Goal: Information Seeking & Learning: Learn about a topic

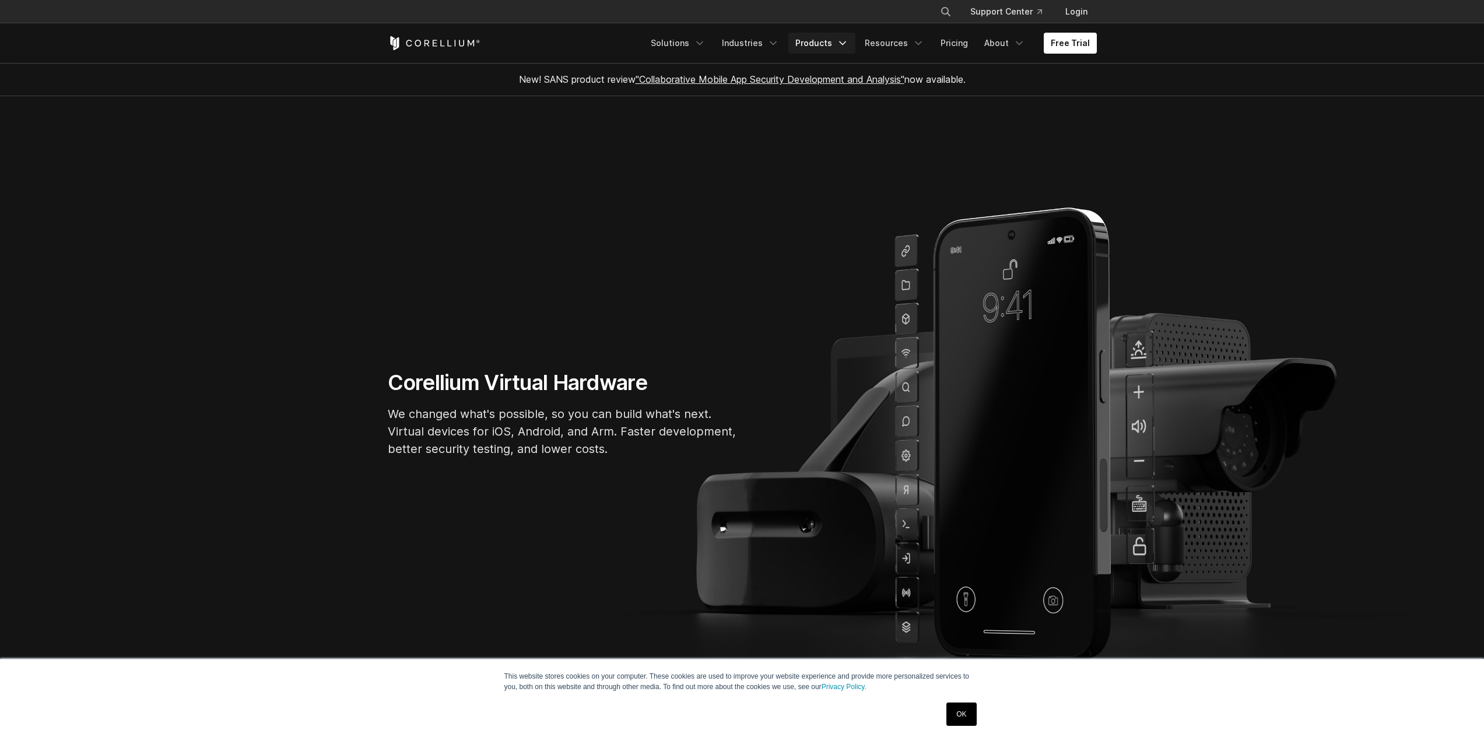
click at [824, 45] on link "Products" at bounding box center [822, 43] width 67 height 21
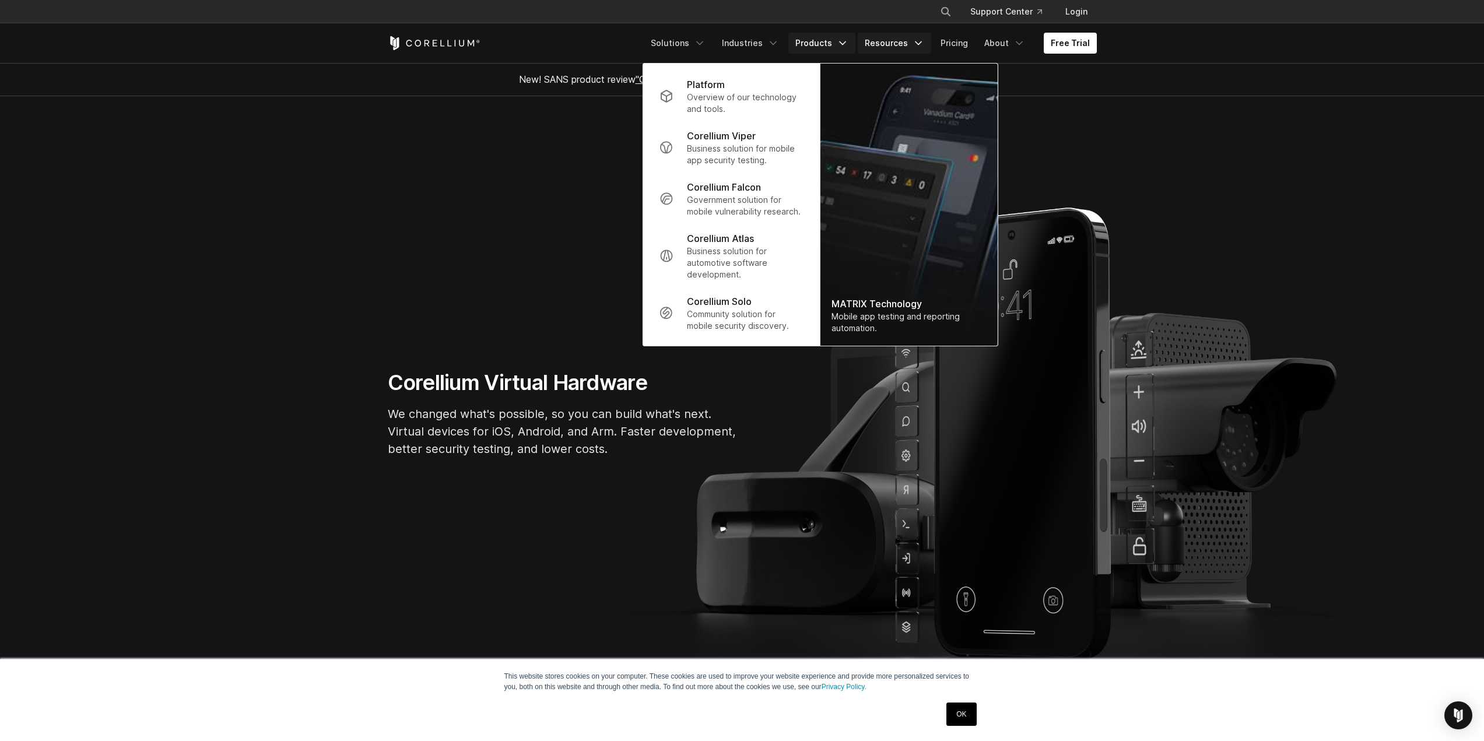
click at [907, 40] on link "Resources" at bounding box center [894, 43] width 73 height 21
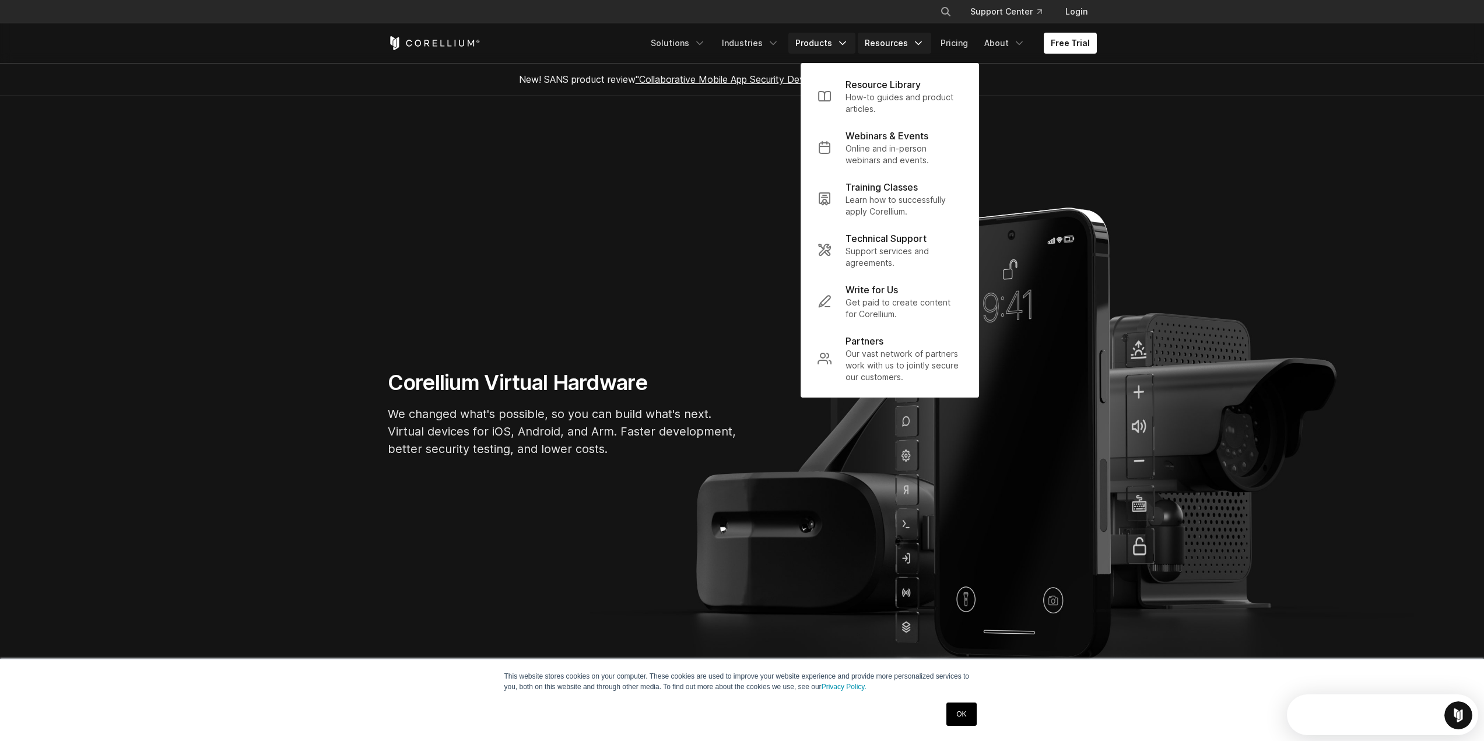
click at [826, 42] on link "Products" at bounding box center [822, 43] width 67 height 21
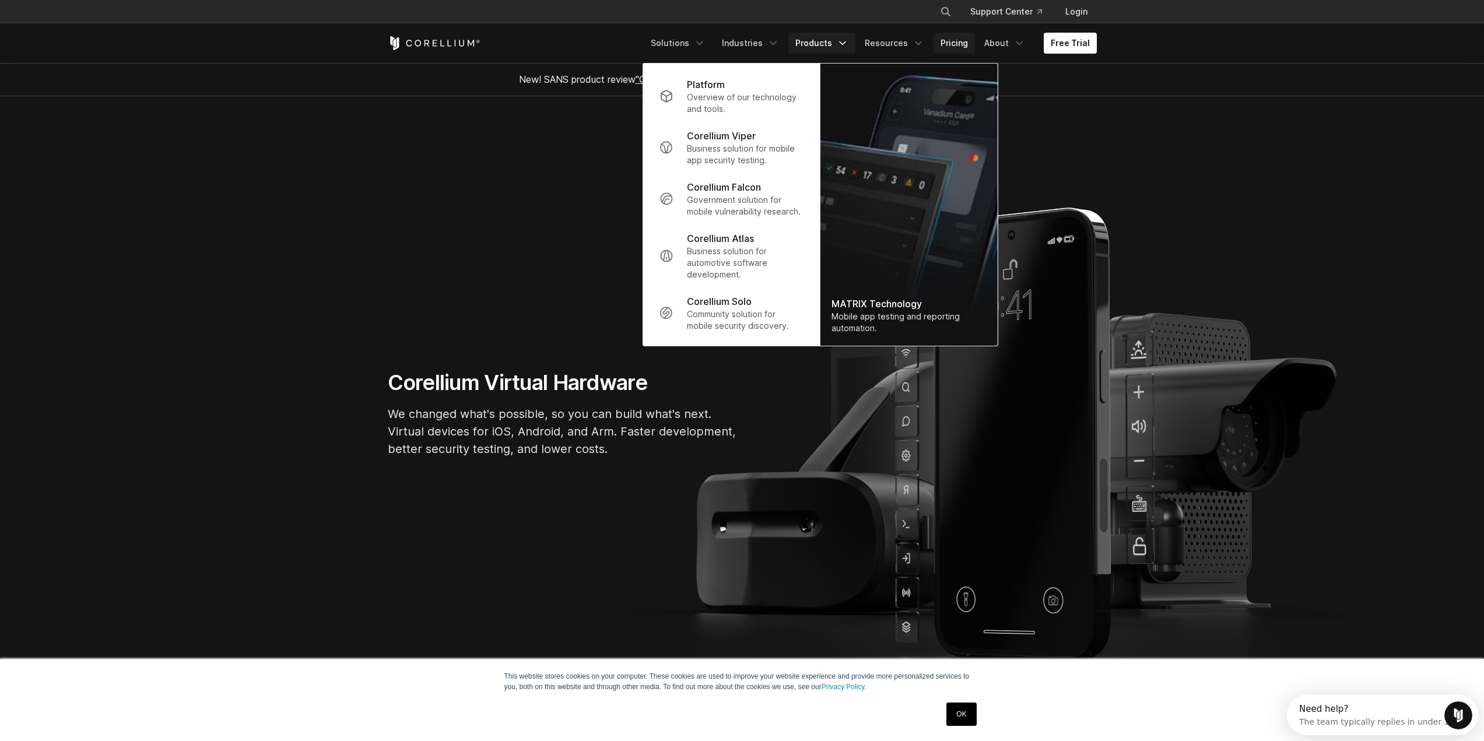
click at [944, 45] on link "Pricing" at bounding box center [954, 43] width 41 height 21
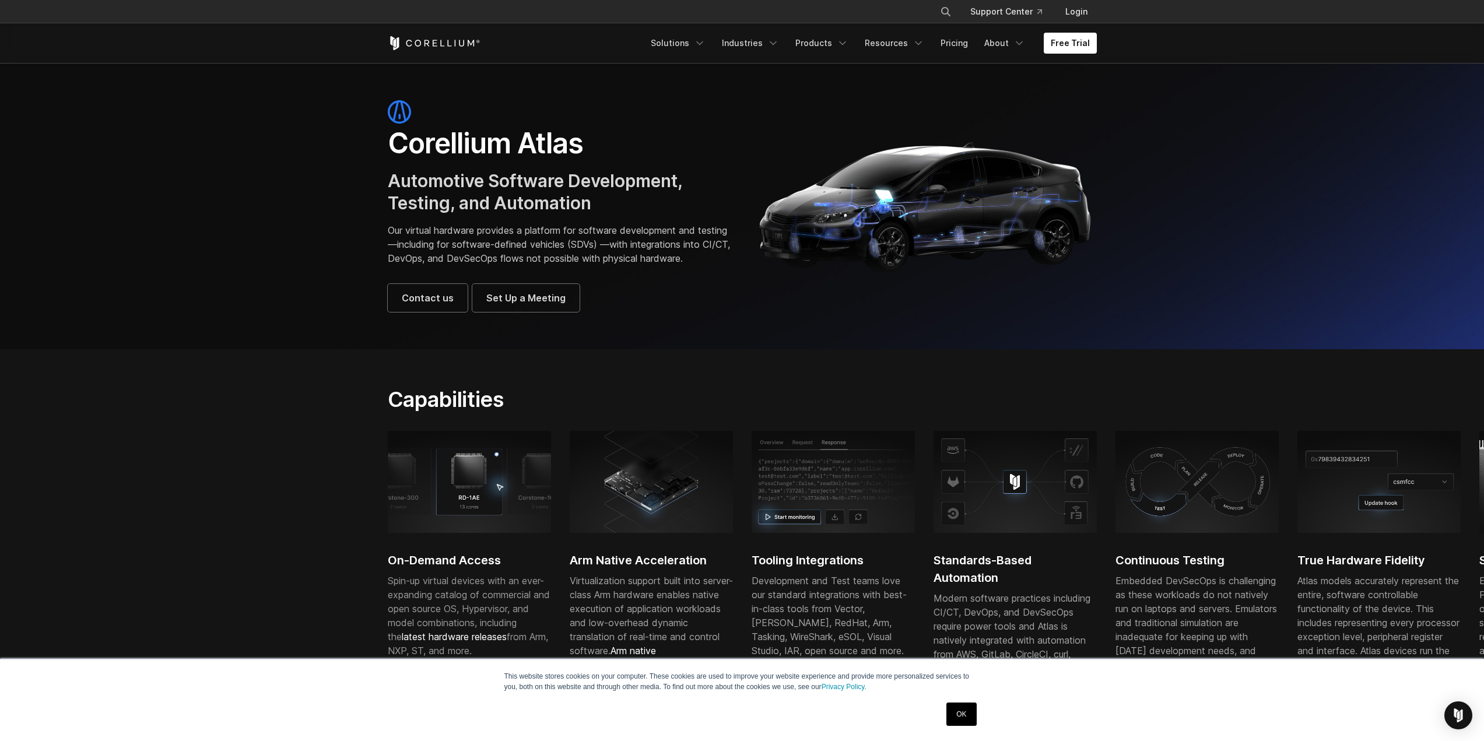
scroll to position [58, 0]
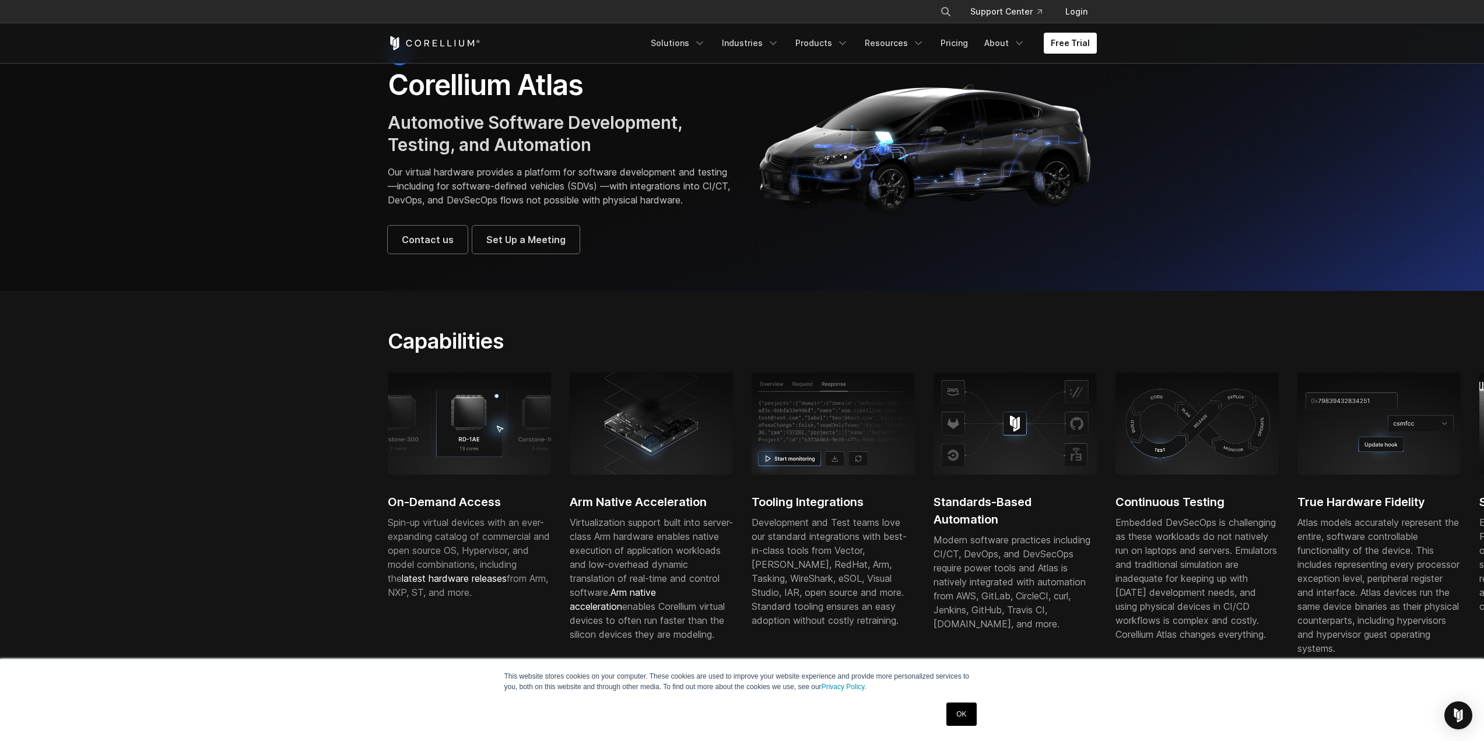
click at [966, 712] on link "OK" at bounding box center [962, 714] width 30 height 23
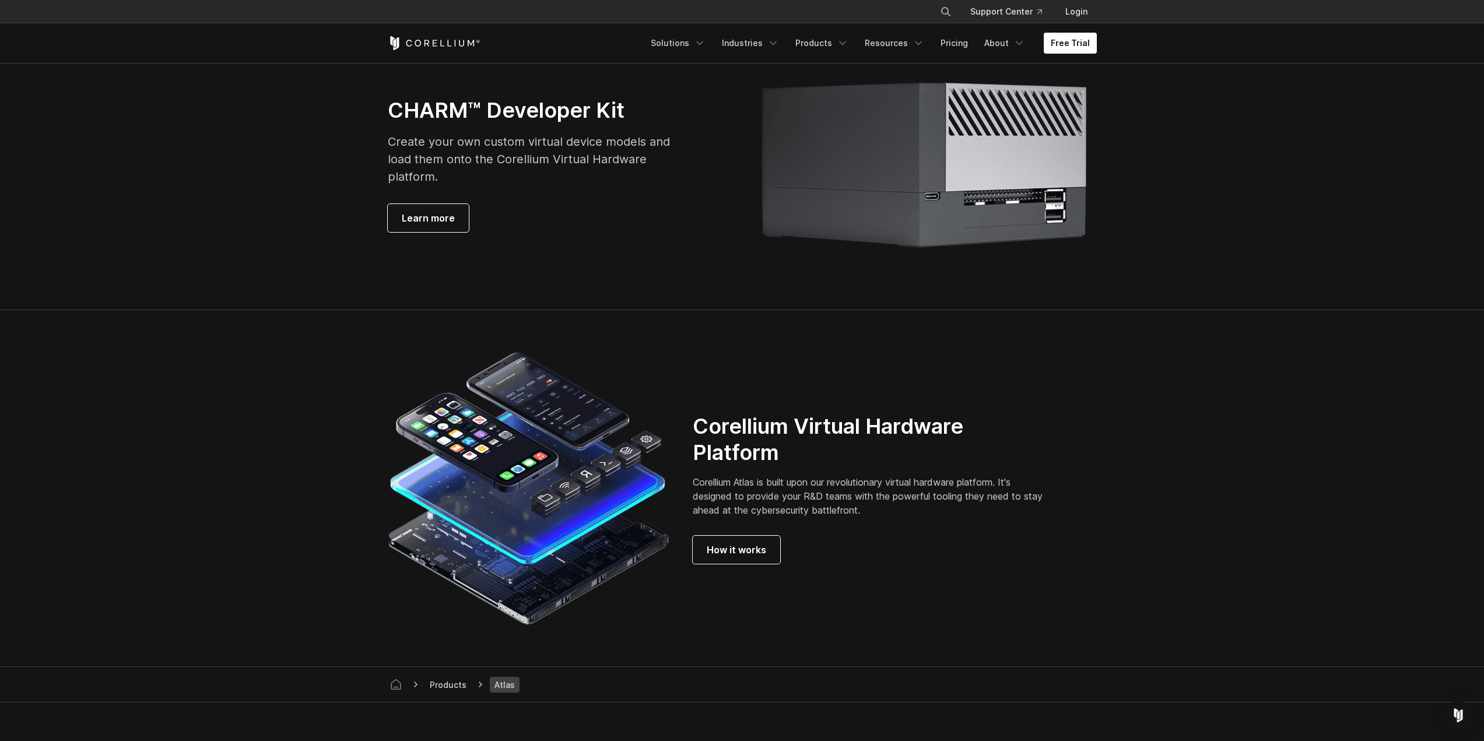
scroll to position [2741, 0]
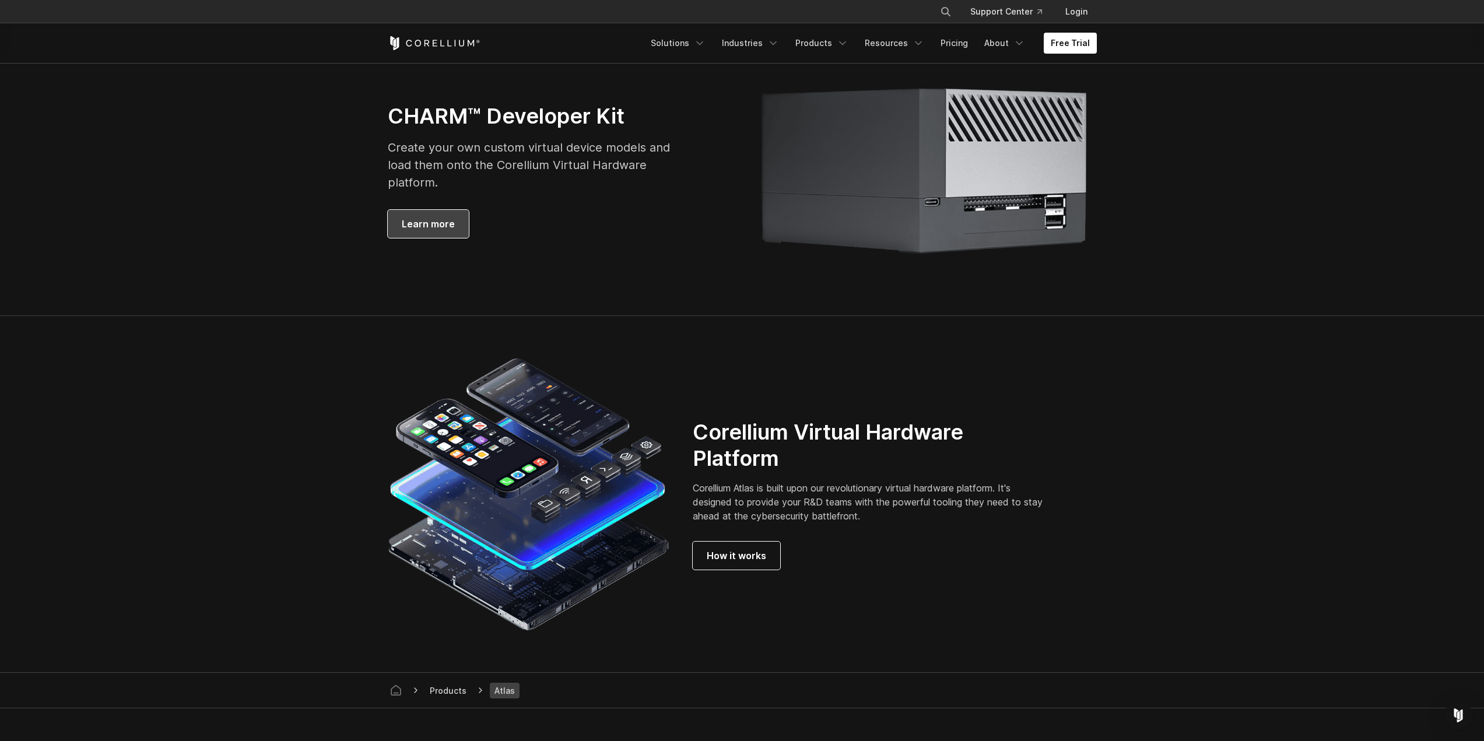
click at [425, 231] on span "Learn more" at bounding box center [428, 224] width 53 height 14
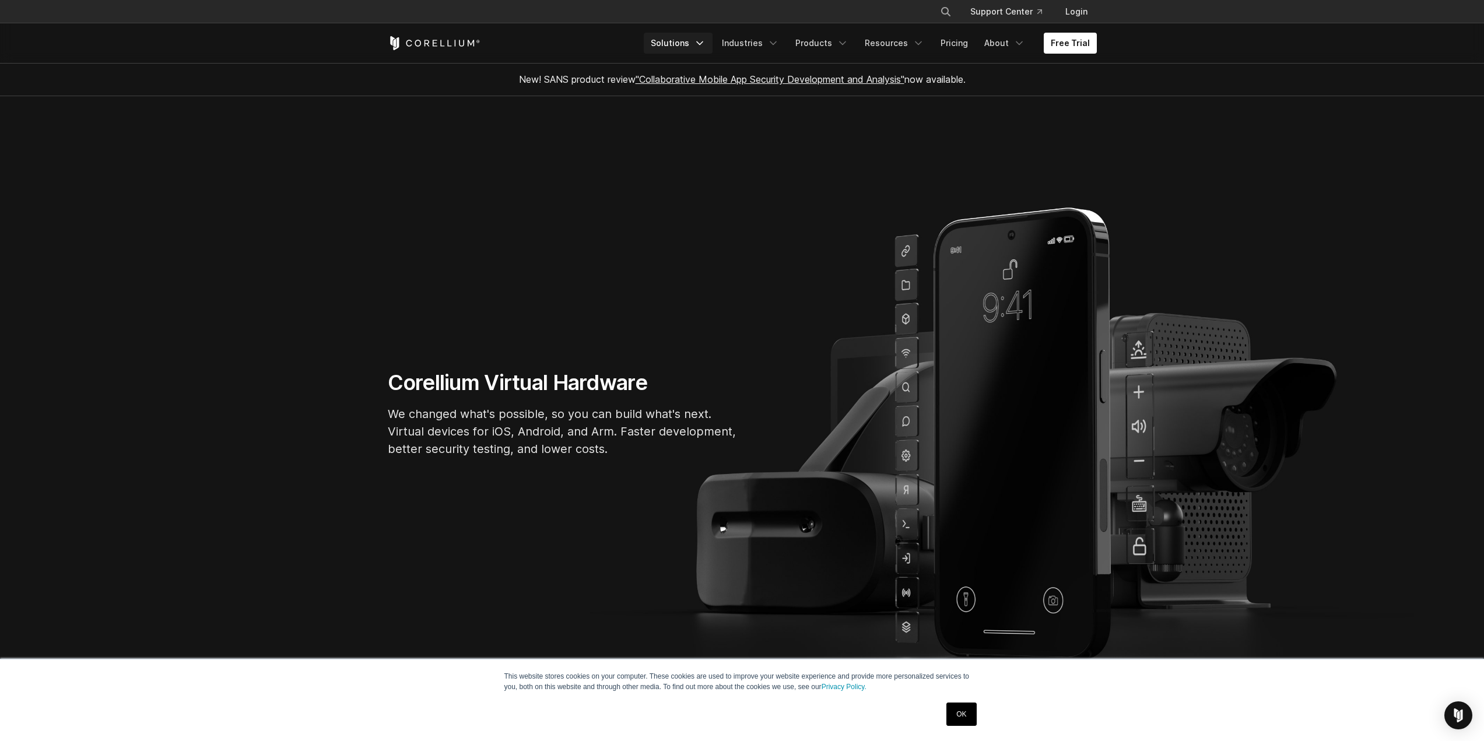
click at [691, 35] on link "Solutions" at bounding box center [678, 43] width 69 height 21
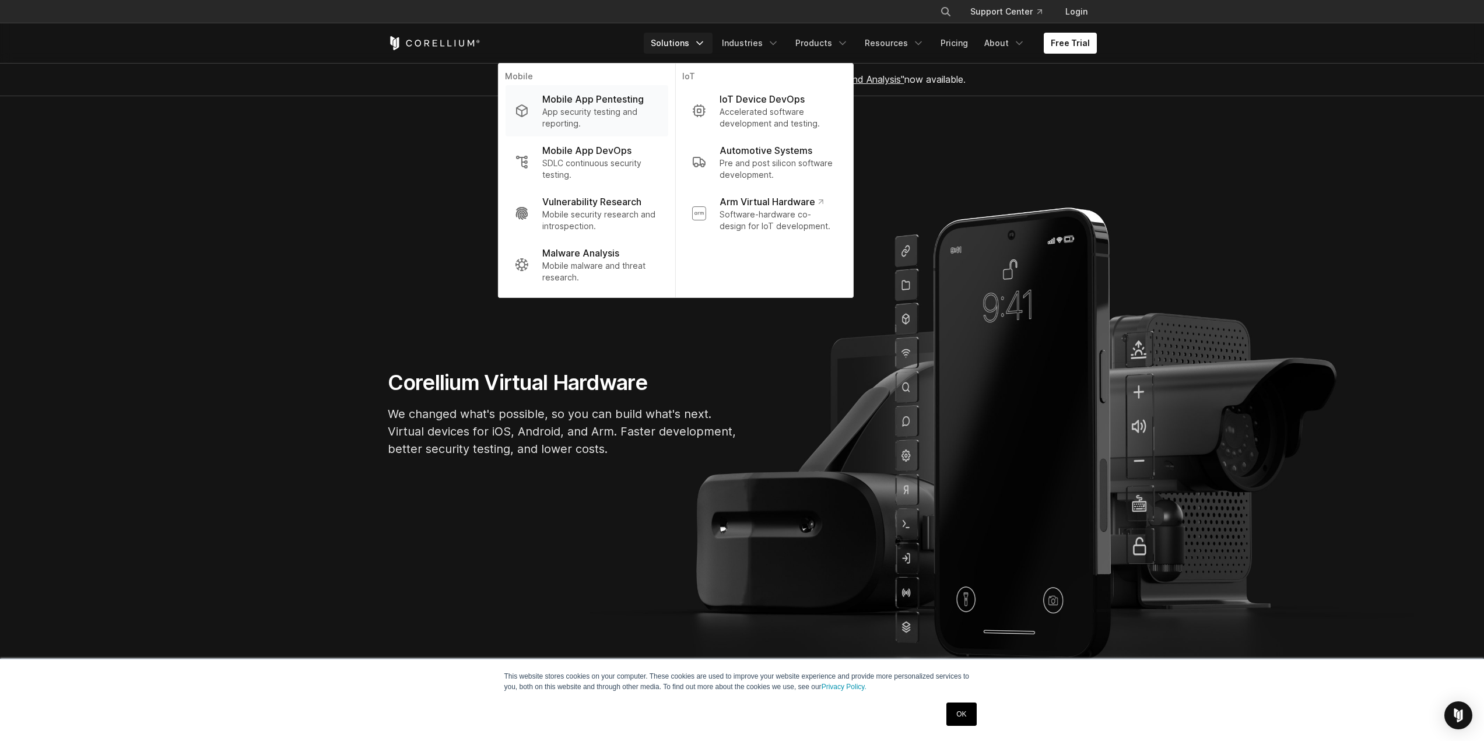
click at [606, 110] on p "App security testing and reporting." at bounding box center [600, 117] width 116 height 23
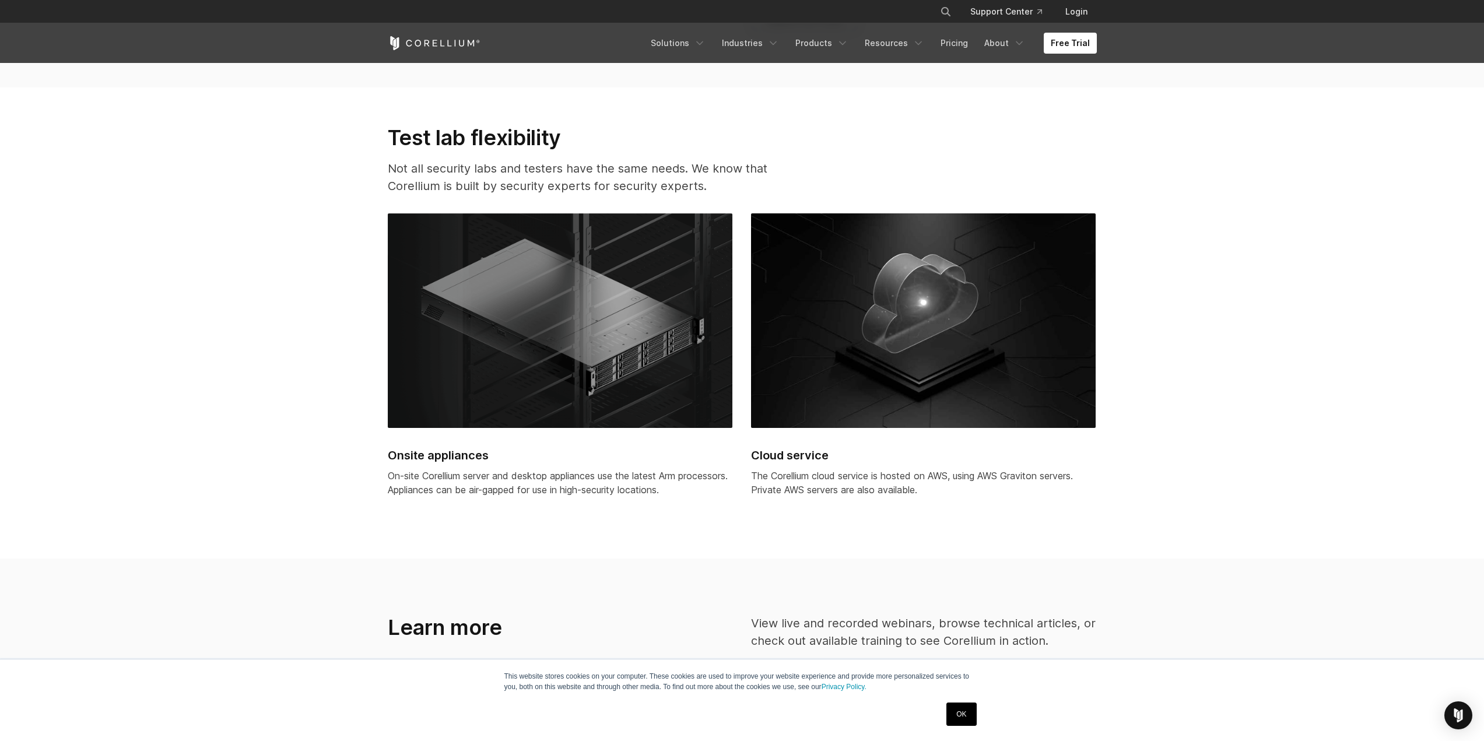
scroll to position [3091, 0]
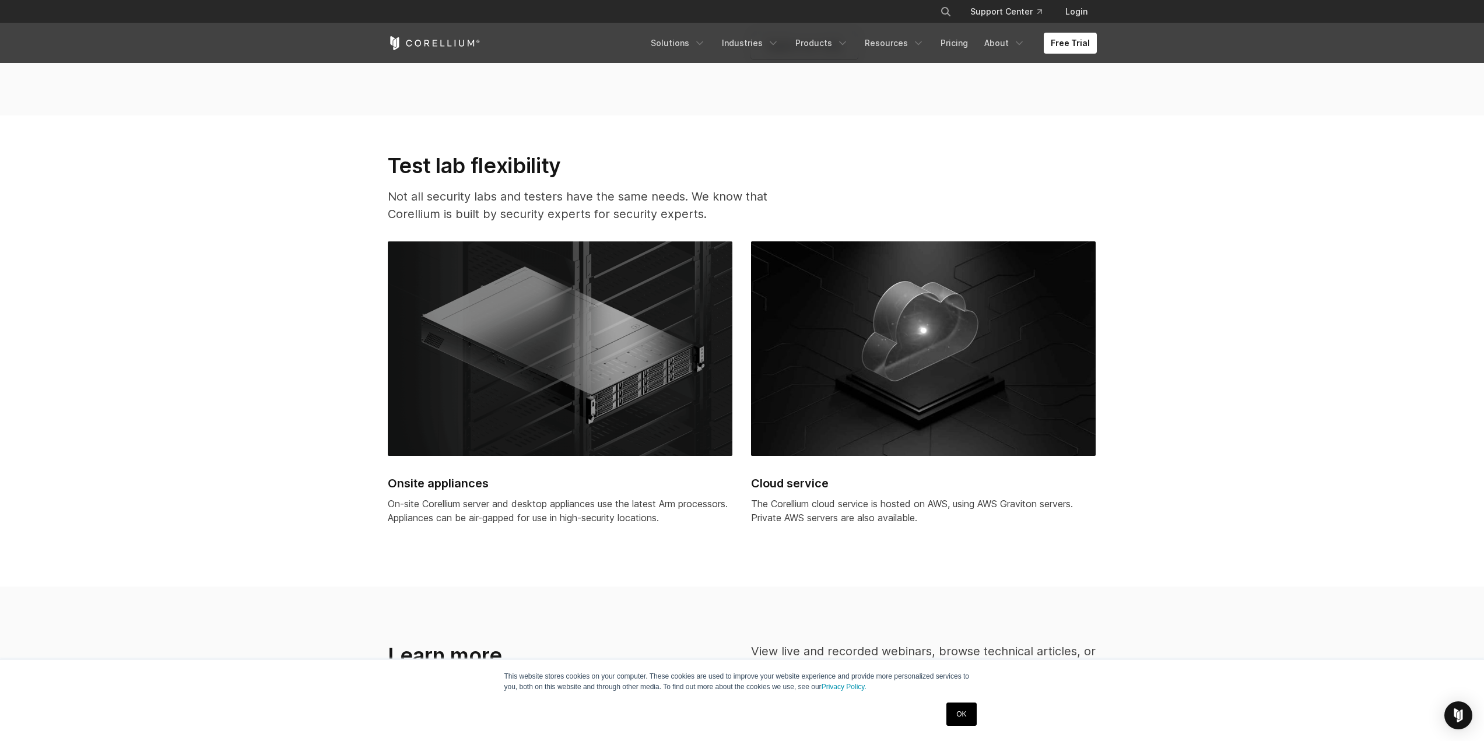
click at [425, 483] on h2 "Onsite appliances" at bounding box center [560, 483] width 345 height 17
click at [495, 370] on img at bounding box center [560, 348] width 345 height 215
click at [595, 358] on img at bounding box center [560, 348] width 345 height 215
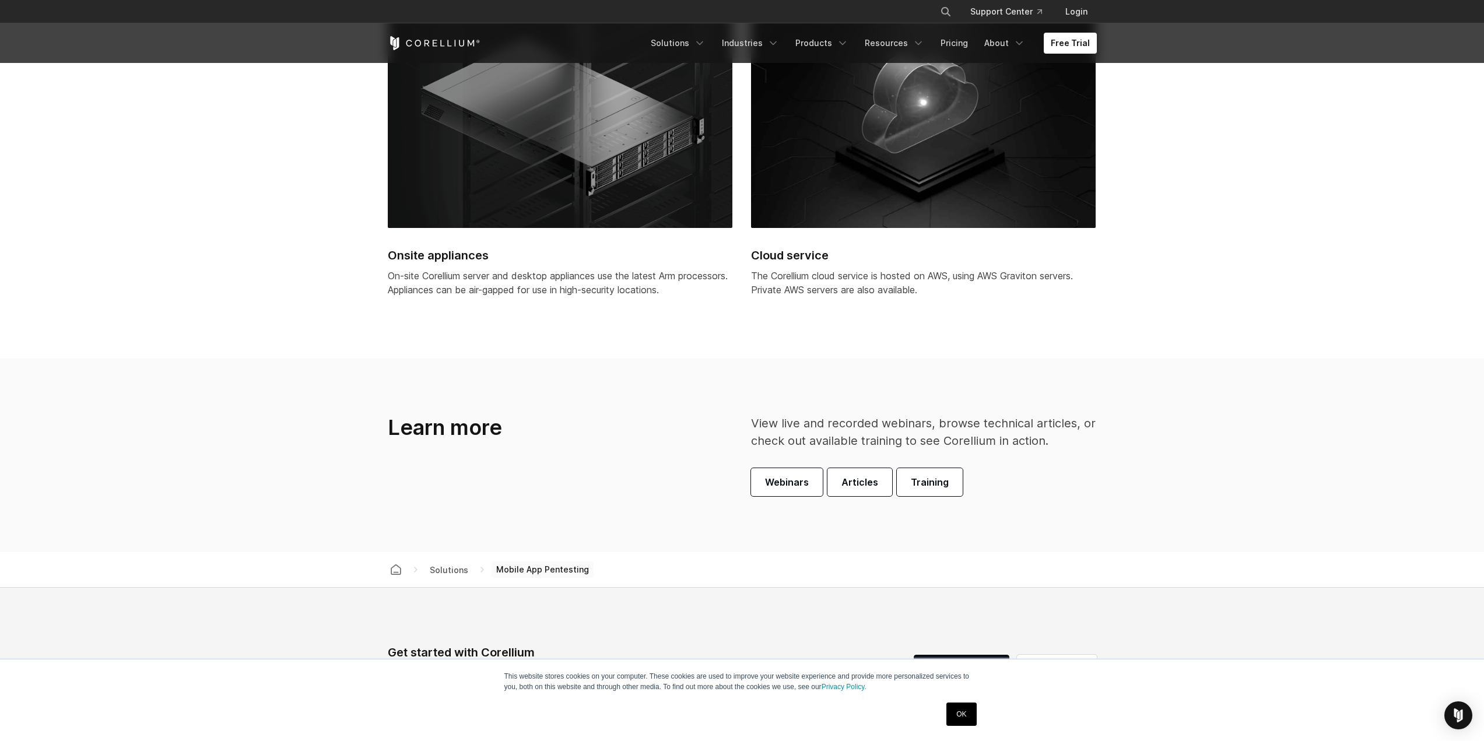
scroll to position [3324, 0]
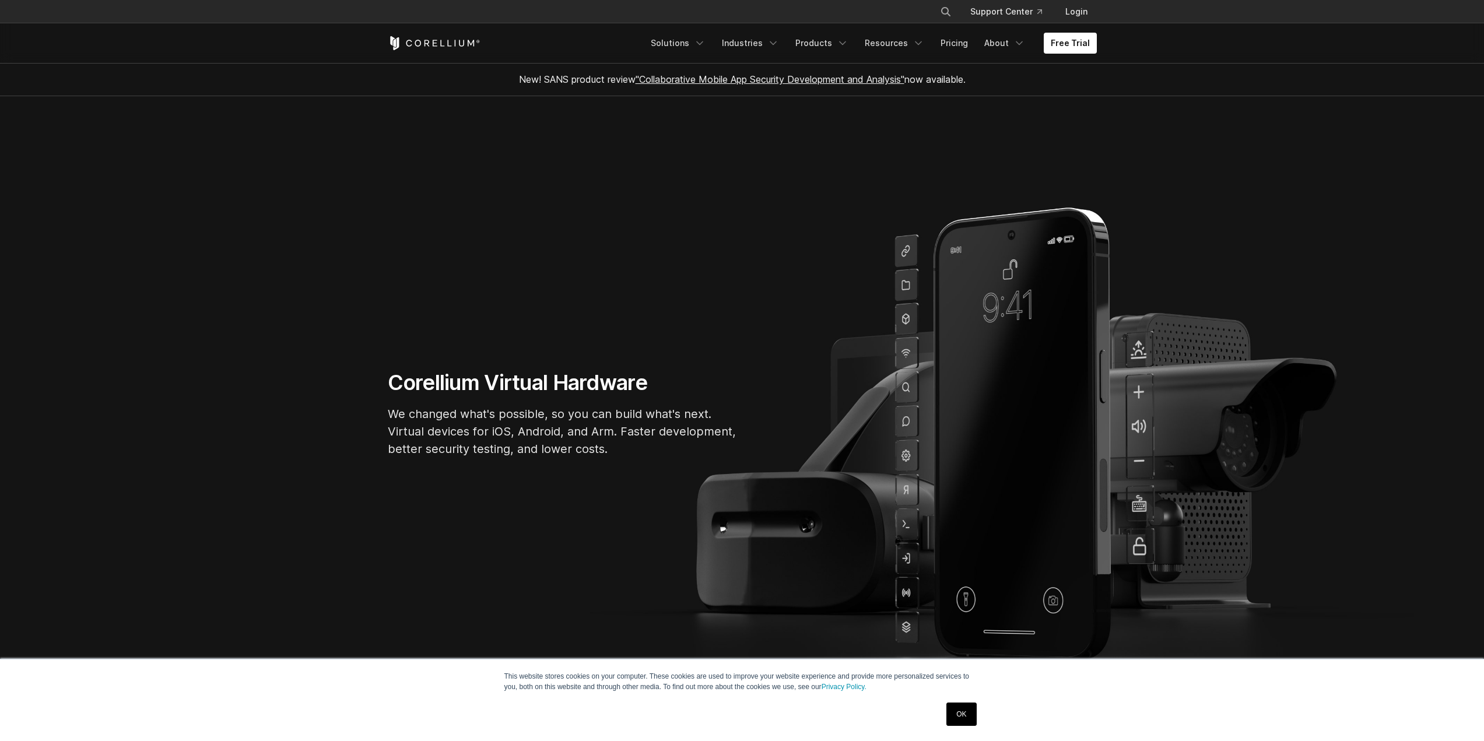
drag, startPoint x: 0, startPoint y: 0, endPoint x: 865, endPoint y: 276, distance: 908.0
